Goal: Transaction & Acquisition: Purchase product/service

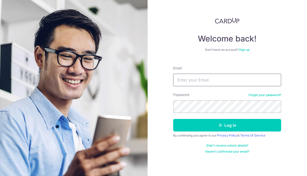
type input "[EMAIL_ADDRESS][DOMAIN_NAME]"
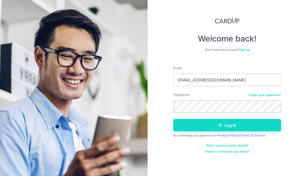
click at [215, 123] on button "Log in" at bounding box center [227, 125] width 108 height 13
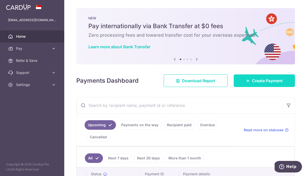
click at [252, 79] on span "Create Payment" at bounding box center [267, 80] width 31 height 6
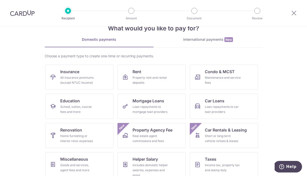
scroll to position [16, 0]
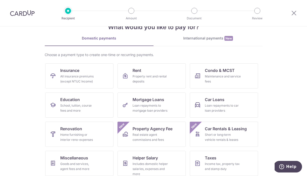
click at [212, 42] on link "International payments New" at bounding box center [207, 41] width 109 height 10
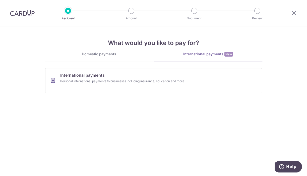
scroll to position [0, 0]
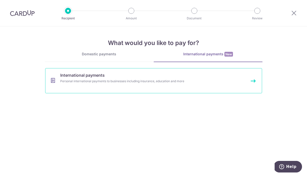
click at [162, 83] on div "Personal international payments to businesses including insurance, education an…" at bounding box center [146, 80] width 173 height 5
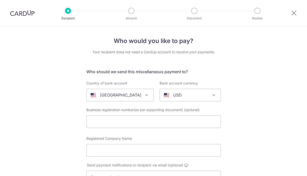
select select
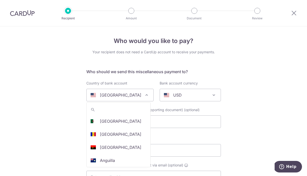
click at [143, 93] on span at bounding box center [146, 95] width 6 height 6
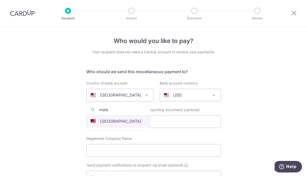
type input "malay"
select select "159"
select select "Malaysia"
select select
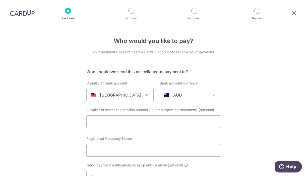
click at [185, 96] on div "AUD" at bounding box center [186, 95] width 45 height 6
type input "my"
select select "4"
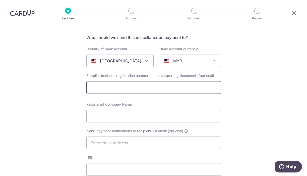
scroll to position [57, 0]
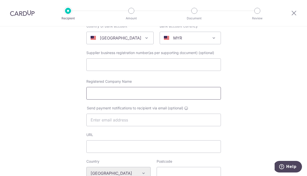
paste input "KS CURTAIN LIFESTYLE"
type input "KS CURTAIN LIFESTYLE"
click at [146, 62] on input "text" at bounding box center [153, 64] width 134 height 13
paste input "JM0809477-V"
type input "JM0809477-V"
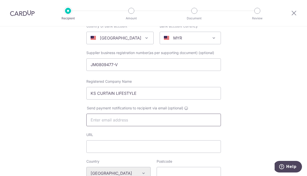
type input "cherlyn_3@hotmail.com"
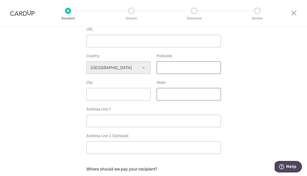
scroll to position [161, 0]
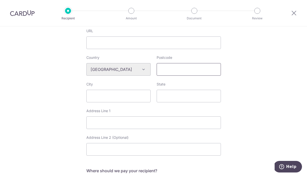
paste input "79100"
type input "79100"
paste input "Iskandar Puteri"
click at [146, 97] on input "Iskandar Puteri" at bounding box center [118, 96] width 64 height 13
click at [145, 97] on input "Iskandar Puteri" at bounding box center [118, 96] width 64 height 13
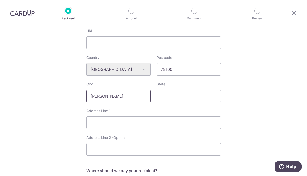
drag, startPoint x: 127, startPoint y: 98, endPoint x: 43, endPoint y: 99, distance: 83.8
click at [43, 99] on div "Who would you like to pay? Your recipient does not need a CardUp account to rec…" at bounding box center [153, 76] width 307 height 421
type input "I"
click at [145, 95] on input "City" at bounding box center [118, 96] width 64 height 13
type input "M"
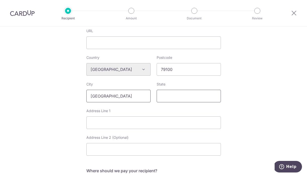
type input "Johor"
drag, startPoint x: 112, startPoint y: 96, endPoint x: 37, endPoint y: 90, distance: 75.2
click at [37, 90] on div "Who would you like to pay? Your recipient does not need a CardUp account to rec…" at bounding box center [153, 76] width 307 height 421
paste input "No.11, Jalan Sentral 2, Taman Nusa Sentral, 79100 Iskandar Puteri,"
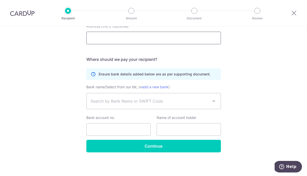
scroll to position [272, 0]
type input "No.11, Jalan Sentral 2, Taman Nusa Sentral, 79100 Iskandar Puteri"
click at [147, 107] on span "Search by Bank Name or SWIFT Code" at bounding box center [154, 101] width 134 height 16
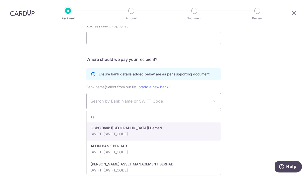
click at [148, 101] on span "Search by Bank Name or SWIFT Code" at bounding box center [150, 101] width 118 height 6
type input "PBBEMYKLXXX"
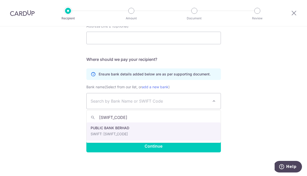
select select "6859"
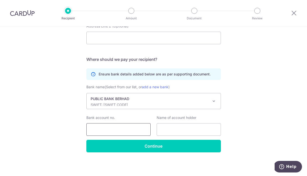
click at [126, 129] on input "Bank account no." at bounding box center [118, 129] width 64 height 13
paste input "3813606422"
type input "3813606422"
paste input "KS CURTAIN LIFESTYLE"
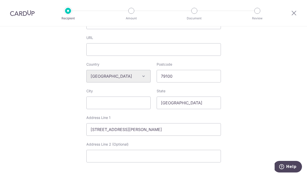
scroll to position [112, 0]
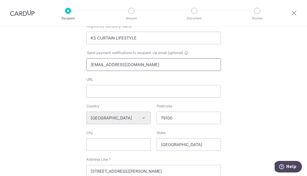
type input "KS CURTAIN LIFESTYLE"
click at [148, 65] on input "cherlyn_3@hotmail.com" at bounding box center [153, 64] width 134 height 13
paste input "kscurtain_lifestyle@hotmail.com"
click at [285, 92] on div "Who would you like to pay? Your recipient does not need a CardUp account to rec…" at bounding box center [153, 124] width 307 height 421
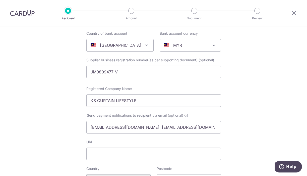
scroll to position [30, 0]
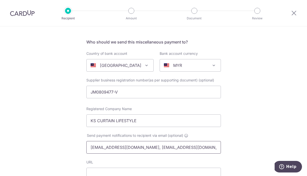
click at [161, 145] on input "cherlyn_3@hotmail.com, kscurtain_lifestyle@hotmail.com" at bounding box center [153, 147] width 134 height 13
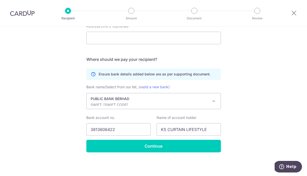
scroll to position [272, 0]
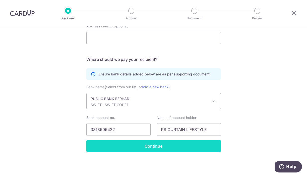
type input "cherlyn_3@hotmail.com"
click at [189, 148] on input "Continue" at bounding box center [153, 145] width 134 height 13
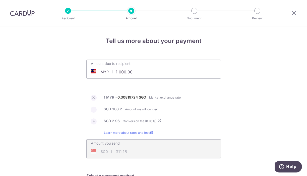
click at [177, 69] on div "Amount due to recipient MYR 1,000.00 1000" at bounding box center [154, 66] width 134 height 12
drag, startPoint x: 136, startPoint y: 69, endPoint x: 169, endPoint y: 76, distance: 33.9
click at [169, 76] on div "Amount due to recipient MYR 1,000.00 1000" at bounding box center [153, 68] width 134 height 19
paste input "4,532.5"
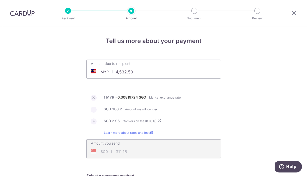
type input "4,532.50"
type input "1,410.33"
click at [200, 109] on li "SGD 1,396.90 Amount we will convert" at bounding box center [153, 112] width 134 height 12
